Goal: Browse casually

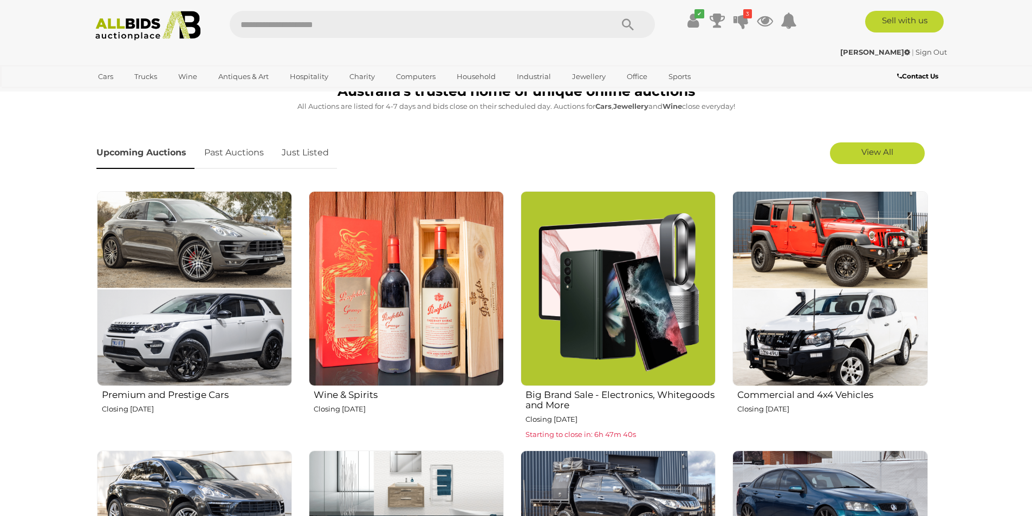
scroll to position [325, 0]
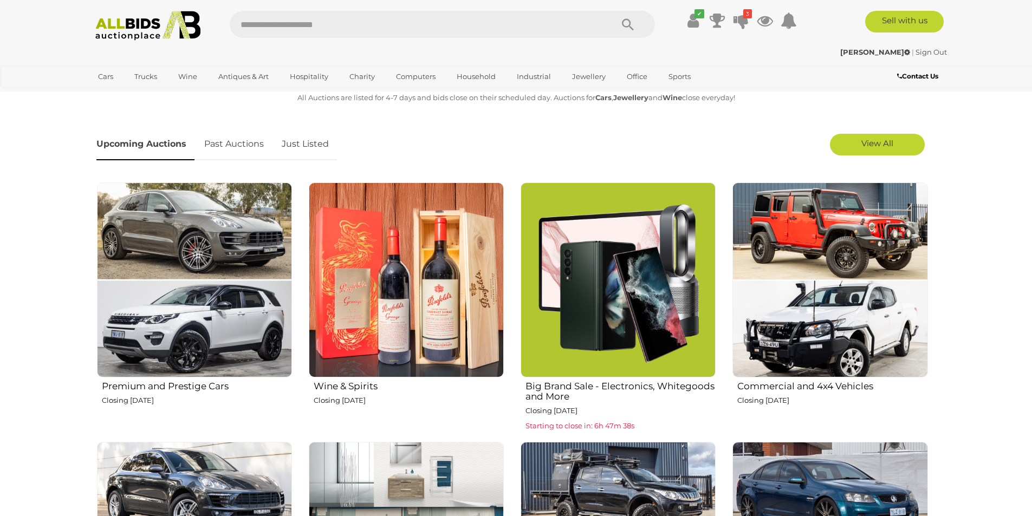
click at [309, 143] on link "Just Listed" at bounding box center [305, 144] width 63 height 32
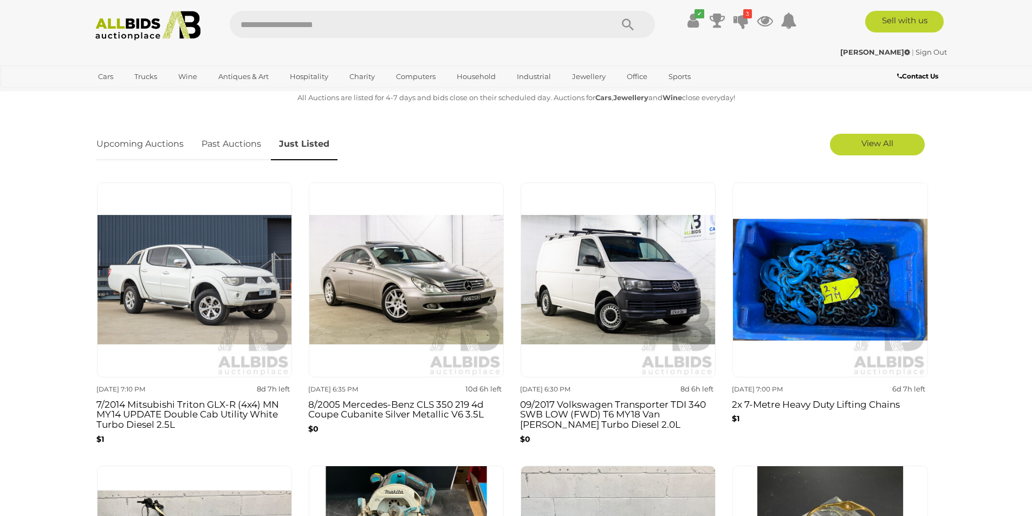
drag, startPoint x: 314, startPoint y: 145, endPoint x: 517, endPoint y: 150, distance: 203.7
click at [510, 150] on div "Upcoming Auctions Past Auctions Just Listed" at bounding box center [442, 144] width 702 height 43
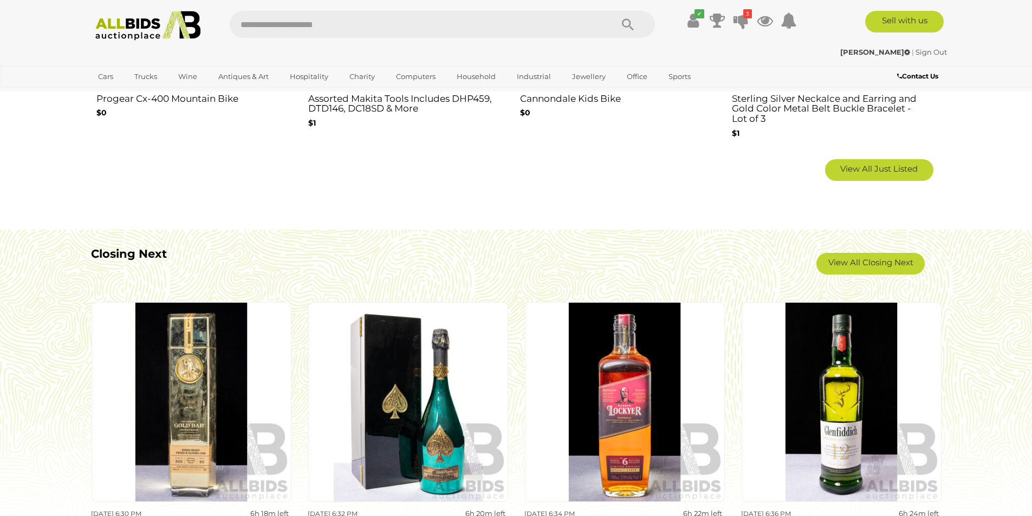
scroll to position [921, 0]
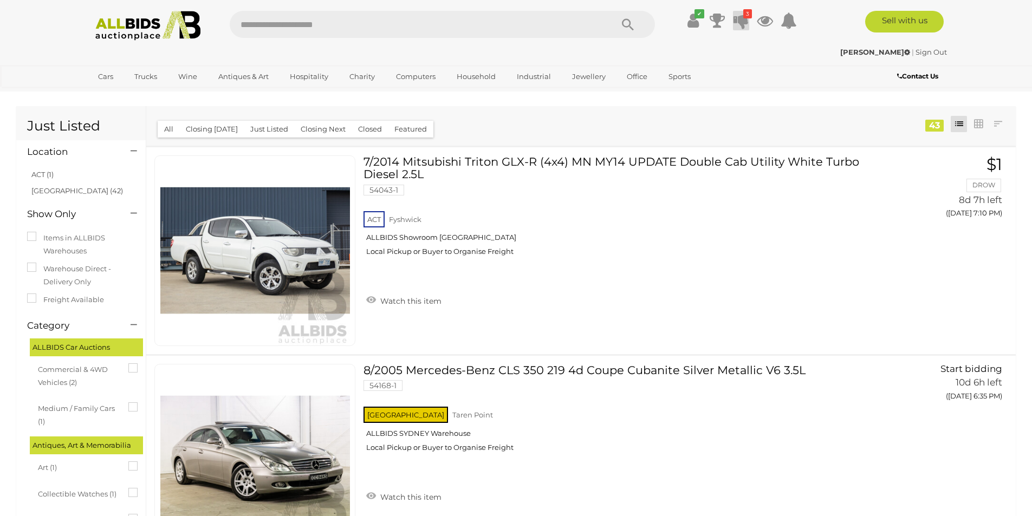
click at [733, 21] on icon at bounding box center [740, 20] width 15 height 19
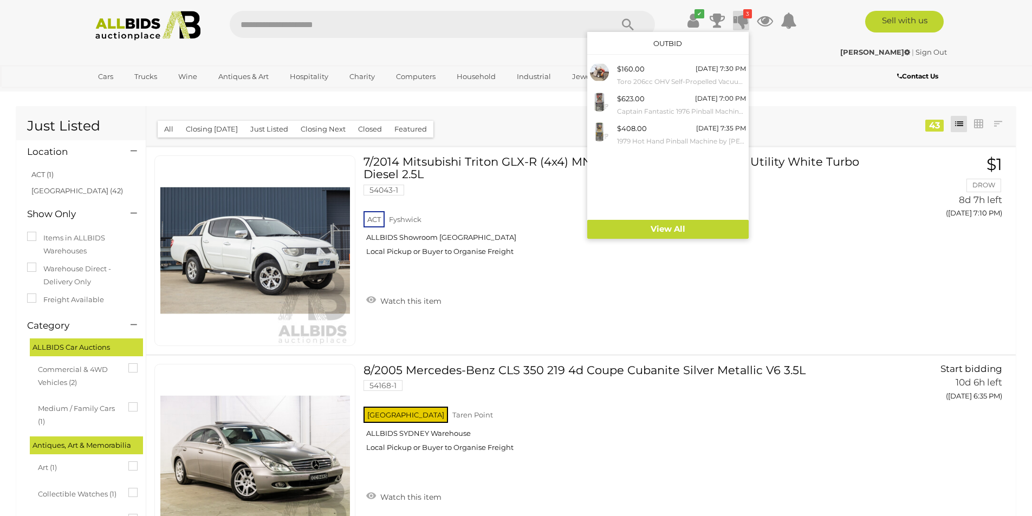
click at [735, 22] on icon at bounding box center [740, 20] width 15 height 19
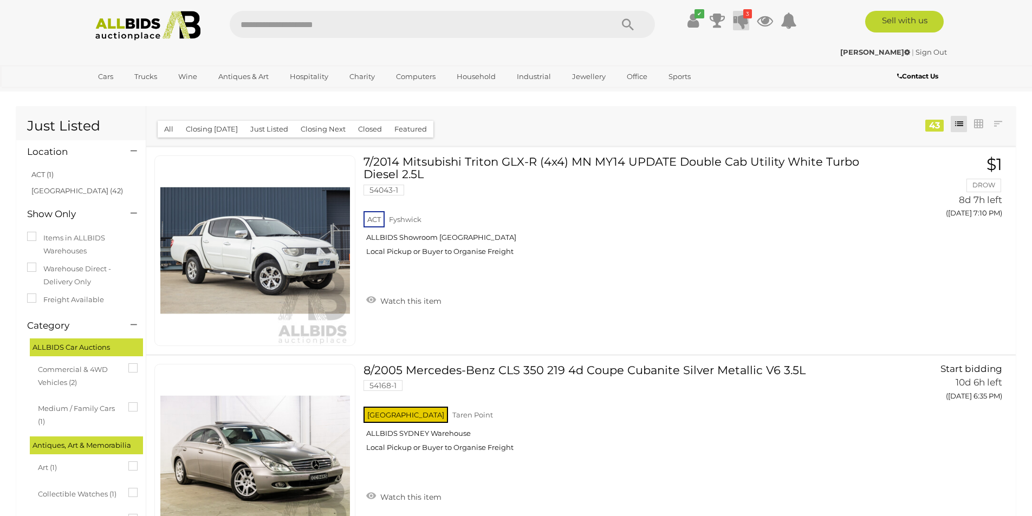
click at [735, 22] on icon at bounding box center [740, 20] width 15 height 19
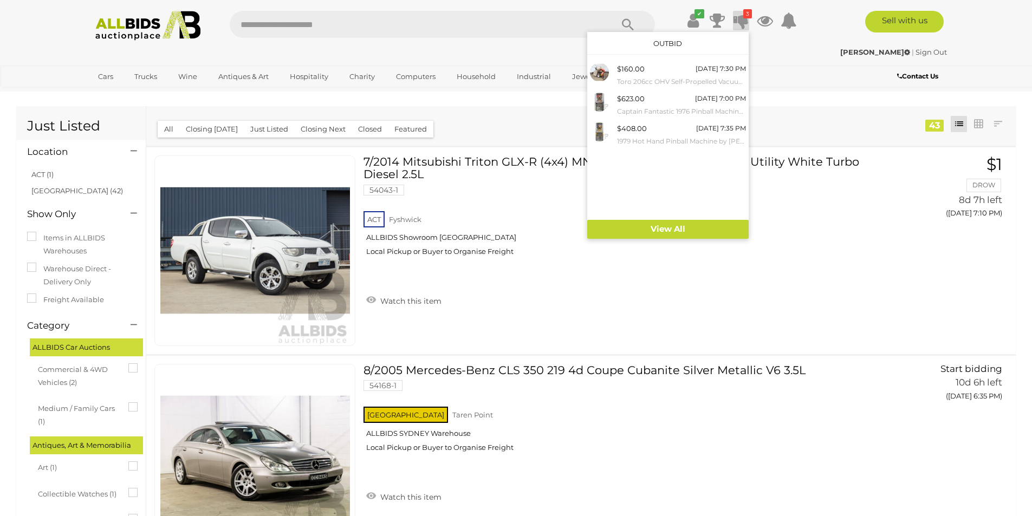
click at [735, 22] on icon at bounding box center [740, 20] width 15 height 19
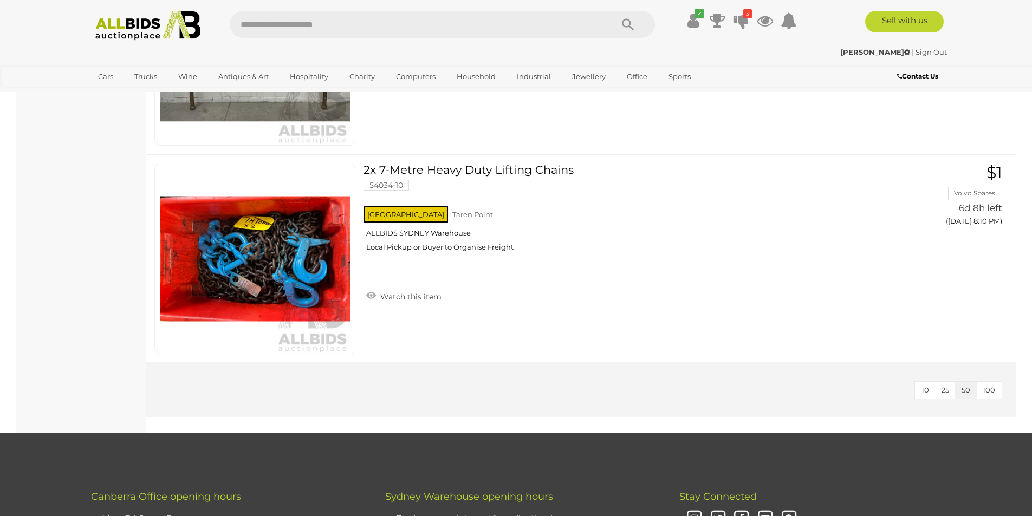
scroll to position [8775, 0]
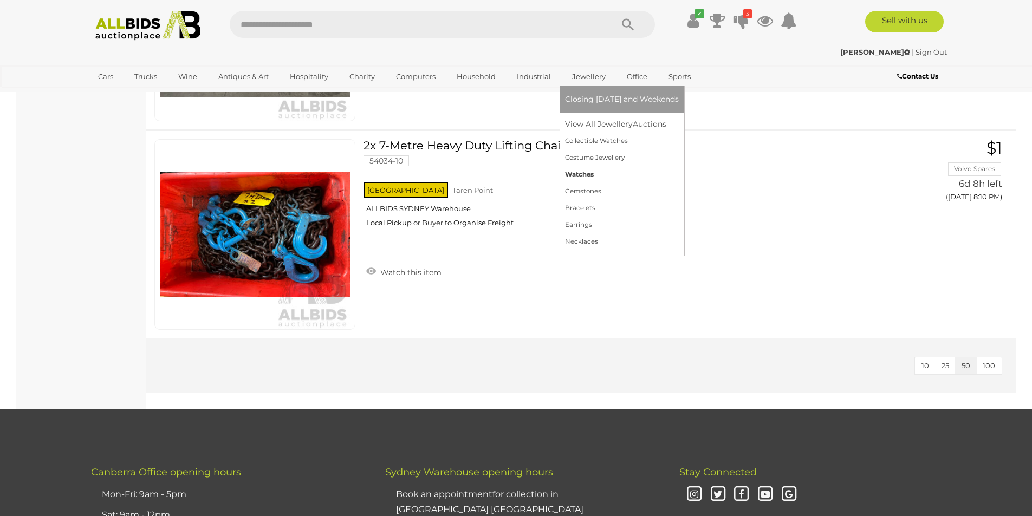
click at [573, 175] on link "Watches" at bounding box center [622, 174] width 114 height 17
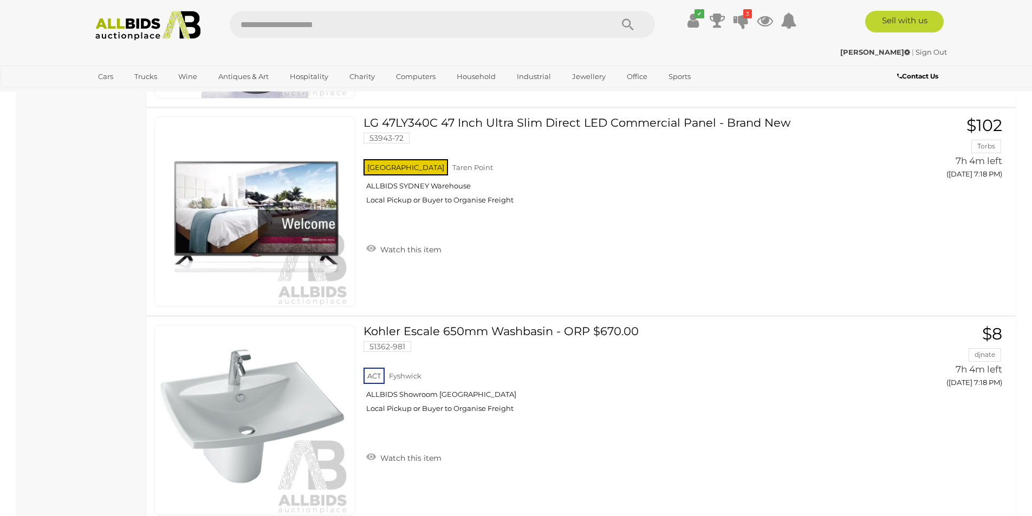
scroll to position [10237, 0]
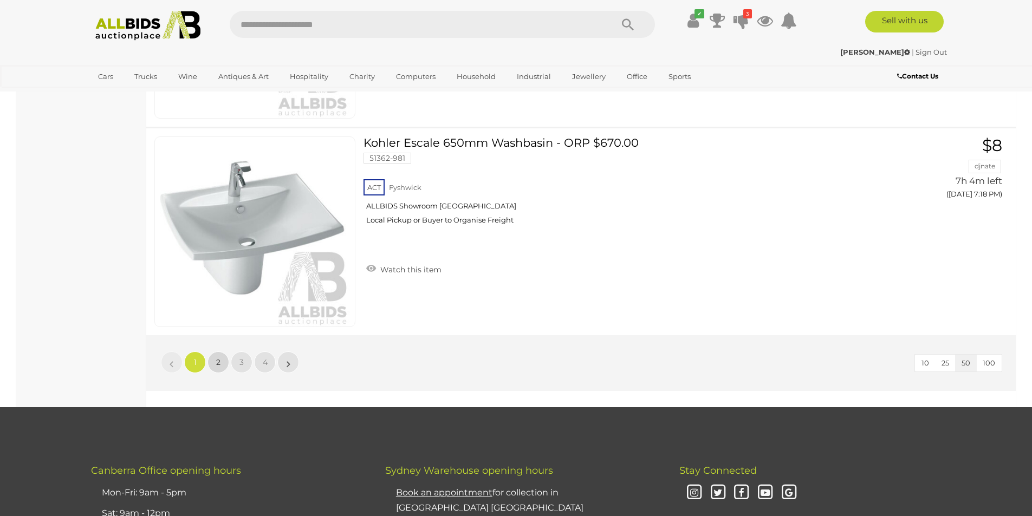
click at [221, 360] on link "2" at bounding box center [218, 363] width 22 height 22
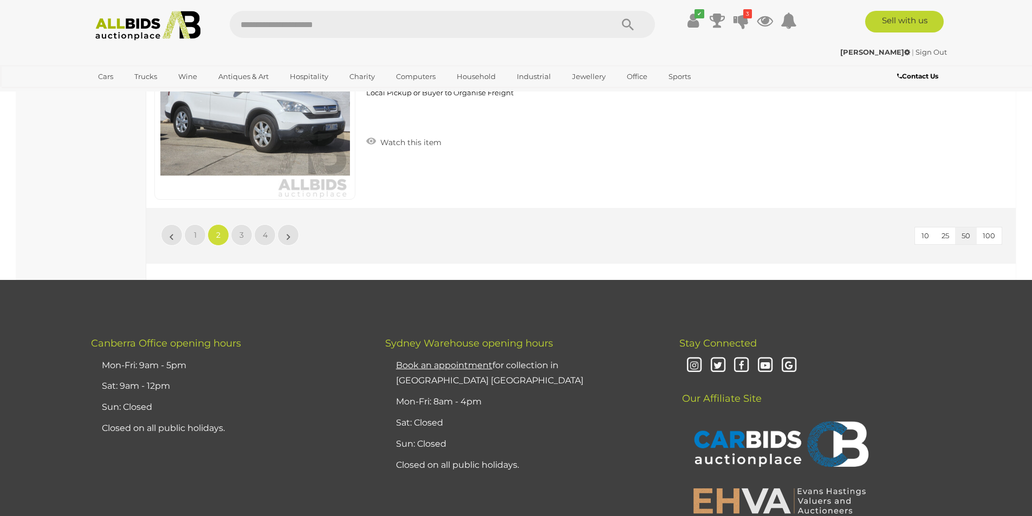
scroll to position [10383, 0]
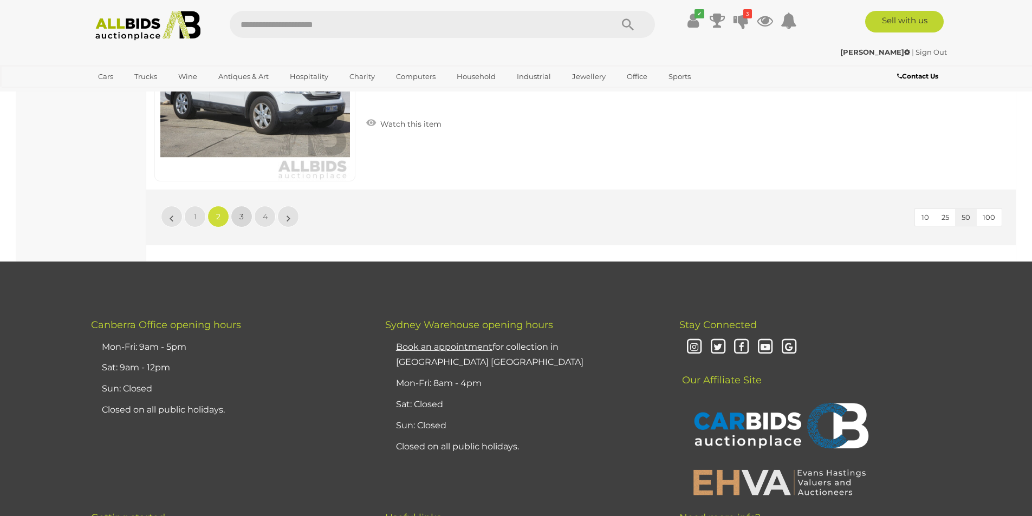
click at [243, 218] on span "3" at bounding box center [241, 217] width 4 height 10
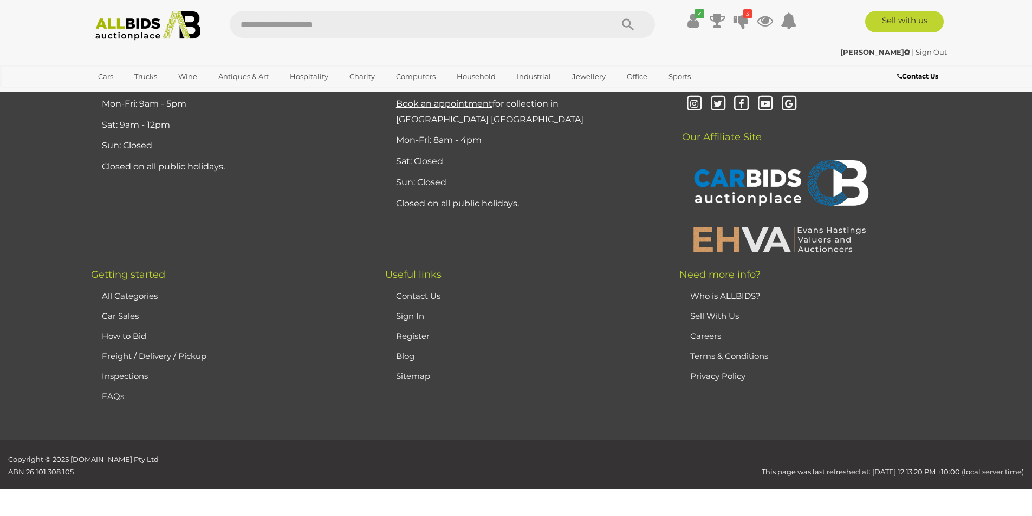
scroll to position [37, 0]
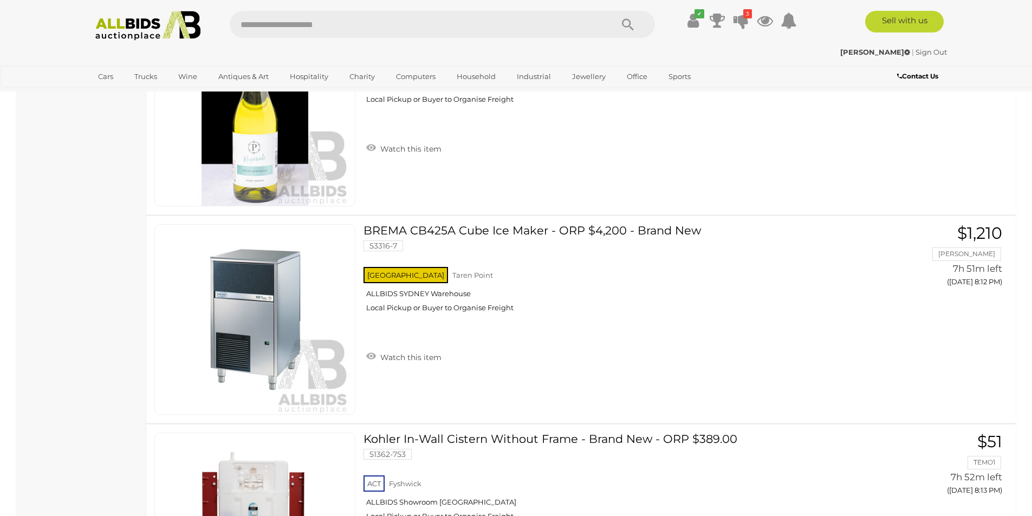
scroll to position [7621, 0]
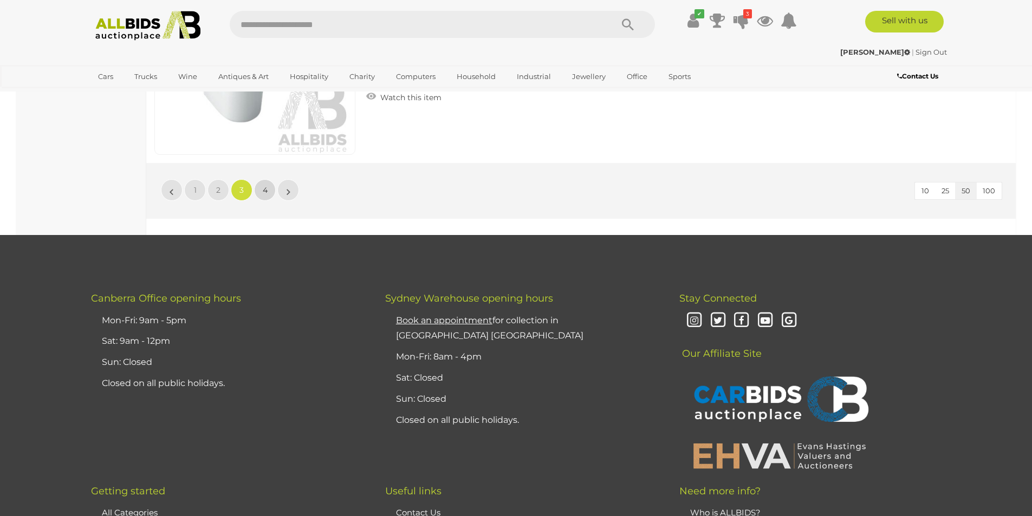
click at [272, 197] on link "4" at bounding box center [265, 190] width 22 height 22
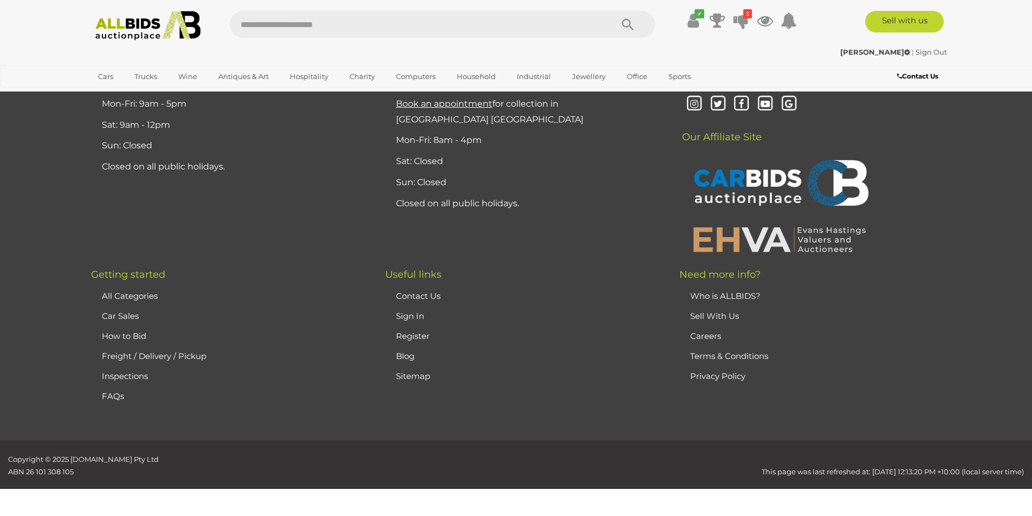
scroll to position [37, 0]
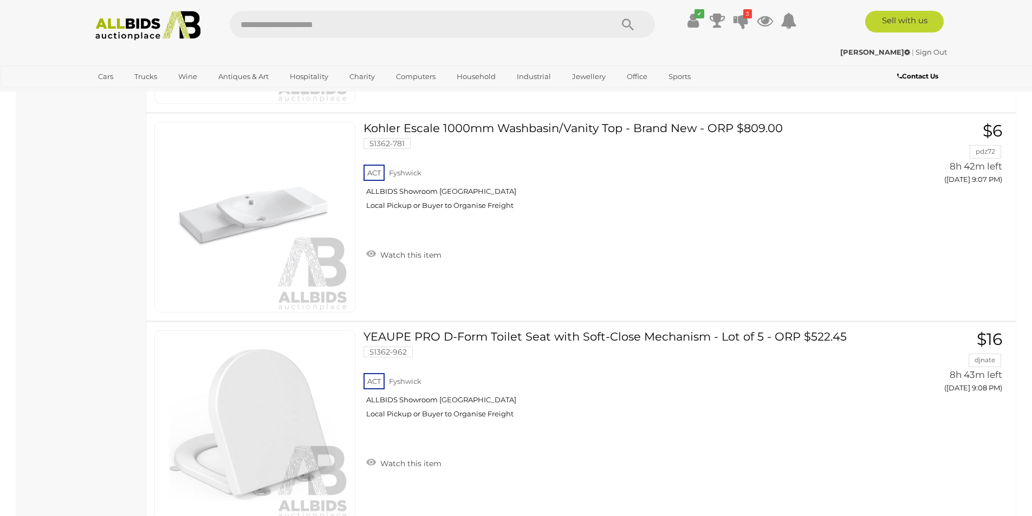
scroll to position [4154, 0]
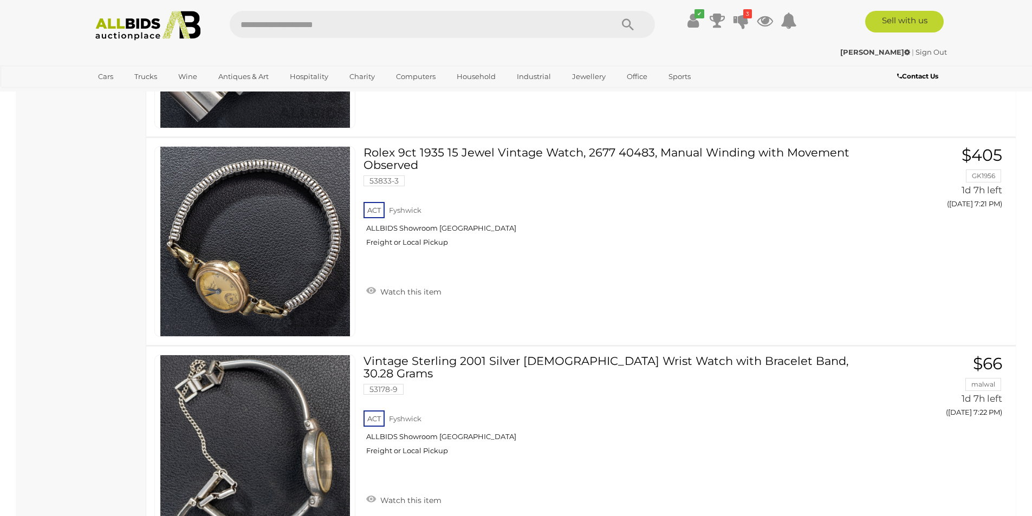
scroll to position [9912, 0]
